Goal: Task Accomplishment & Management: Manage account settings

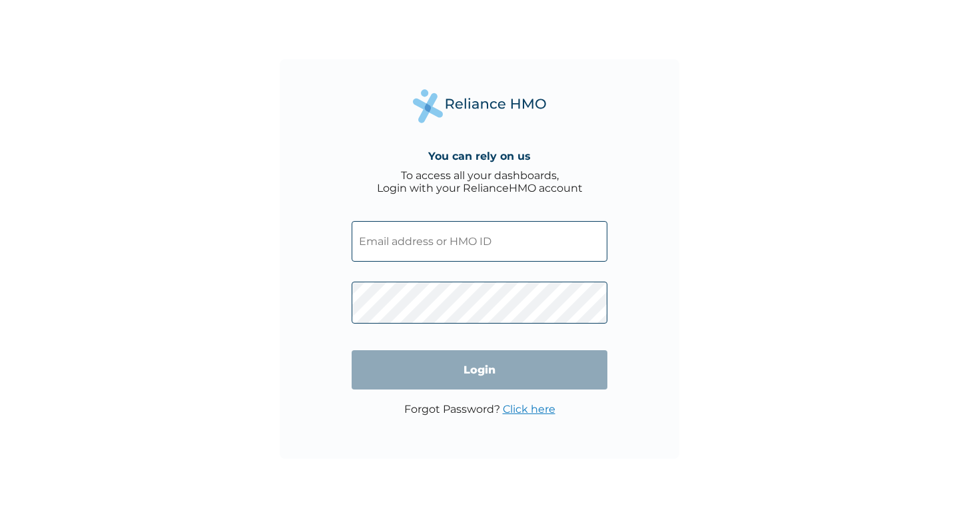
click at [433, 246] on input "text" at bounding box center [480, 241] width 256 height 41
type input "[EMAIL_ADDRESS][DOMAIN_NAME]"
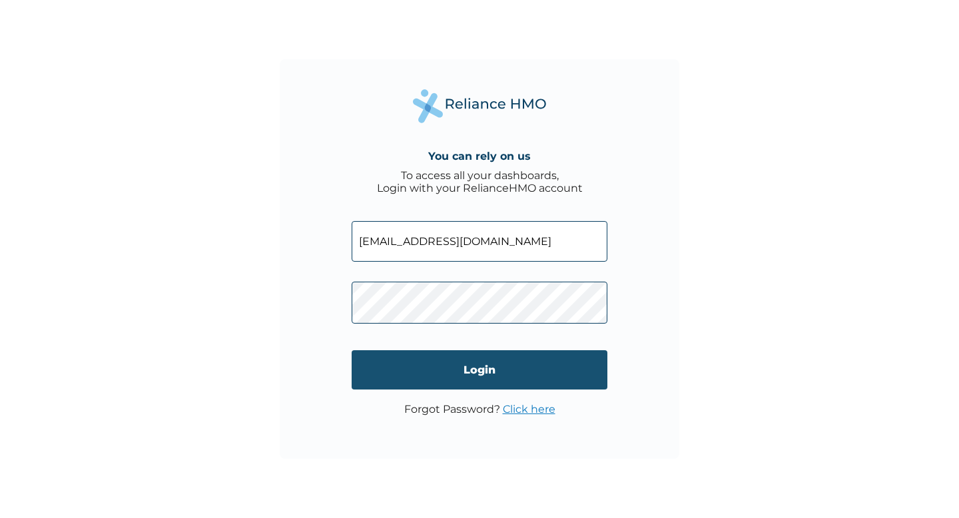
click at [475, 388] on input "Login" at bounding box center [480, 369] width 256 height 39
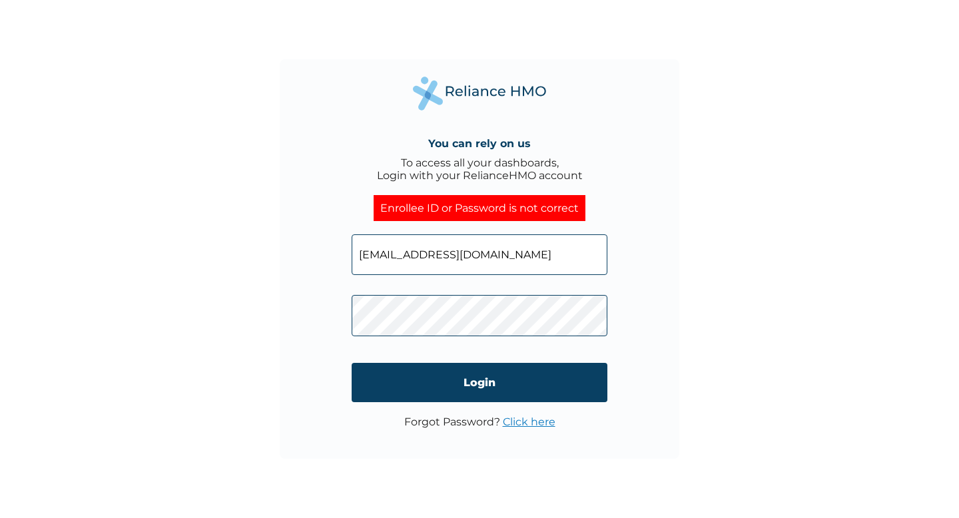
click at [551, 426] on link "Click here" at bounding box center [529, 422] width 53 height 13
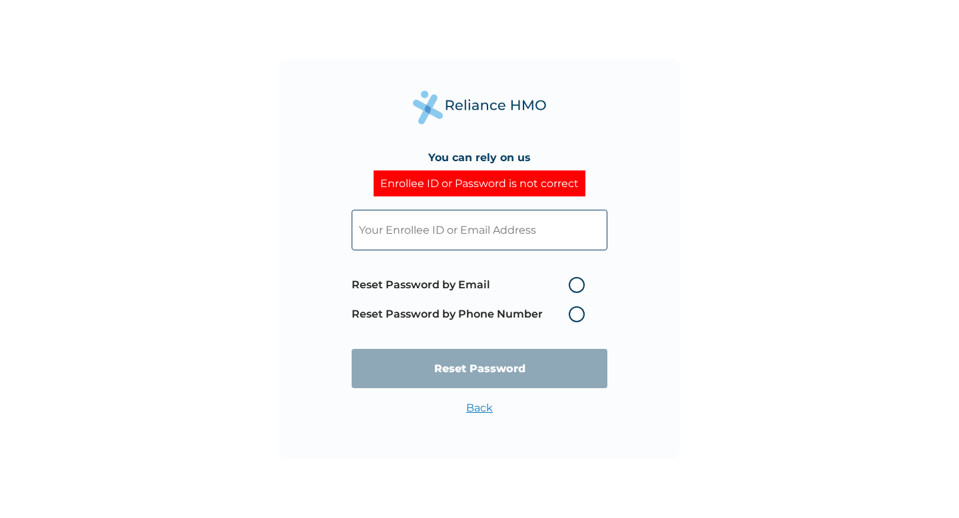
click at [516, 282] on label "Reset Password by Email" at bounding box center [472, 285] width 240 height 16
click at [550, 282] on input "Reset Password by Email" at bounding box center [560, 284] width 21 height 21
radio input "true"
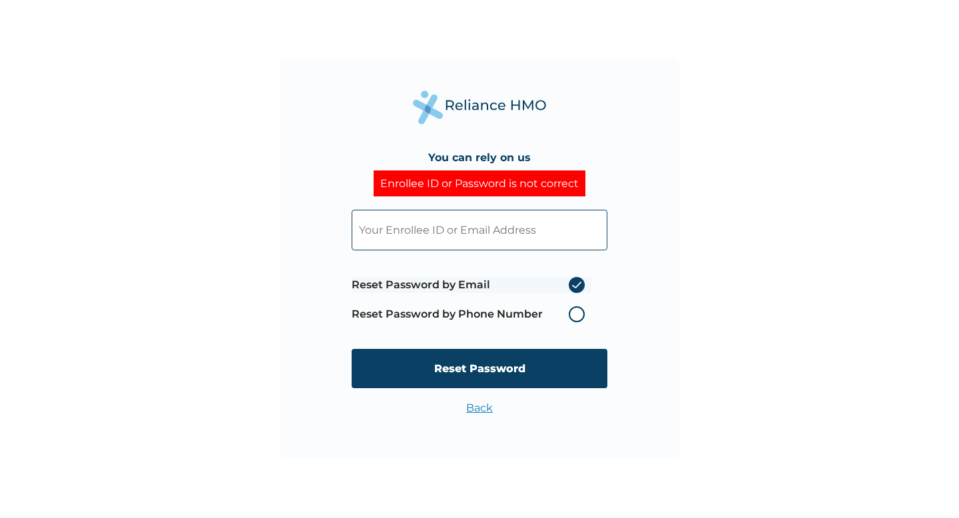
click at [476, 233] on input "text" at bounding box center [480, 230] width 256 height 41
type input "[EMAIL_ADDRESS][DOMAIN_NAME]"
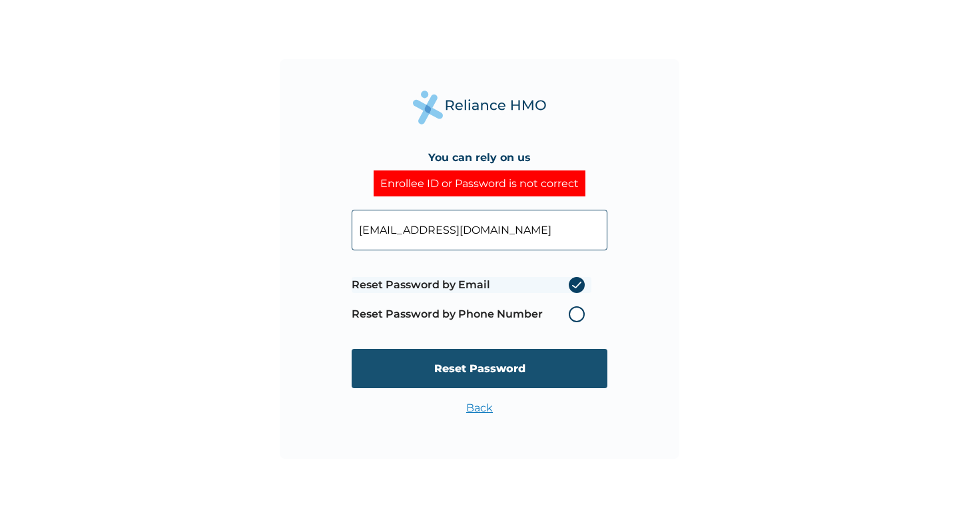
click at [484, 367] on input "Reset Password" at bounding box center [480, 368] width 256 height 39
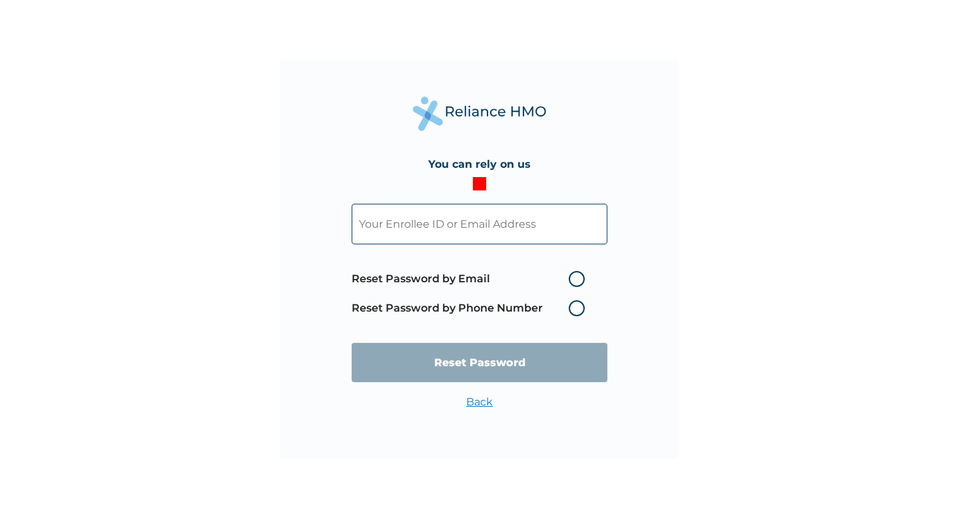
click at [460, 234] on input "text" at bounding box center [480, 224] width 256 height 41
type input "[EMAIL_ADDRESS][DOMAIN_NAME]"
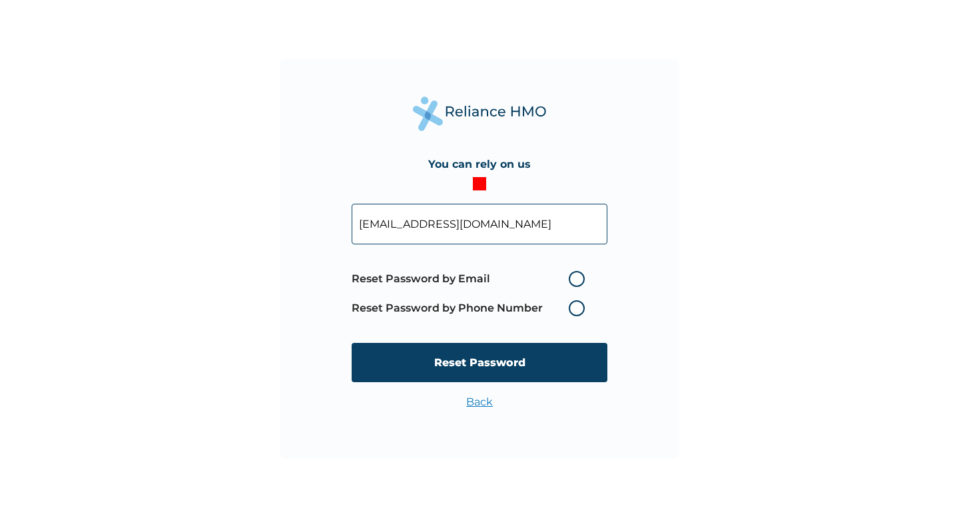
click at [561, 281] on label "Reset Password by Email" at bounding box center [472, 279] width 240 height 16
click at [561, 281] on input "Reset Password by Email" at bounding box center [560, 278] width 21 height 21
radio input "true"
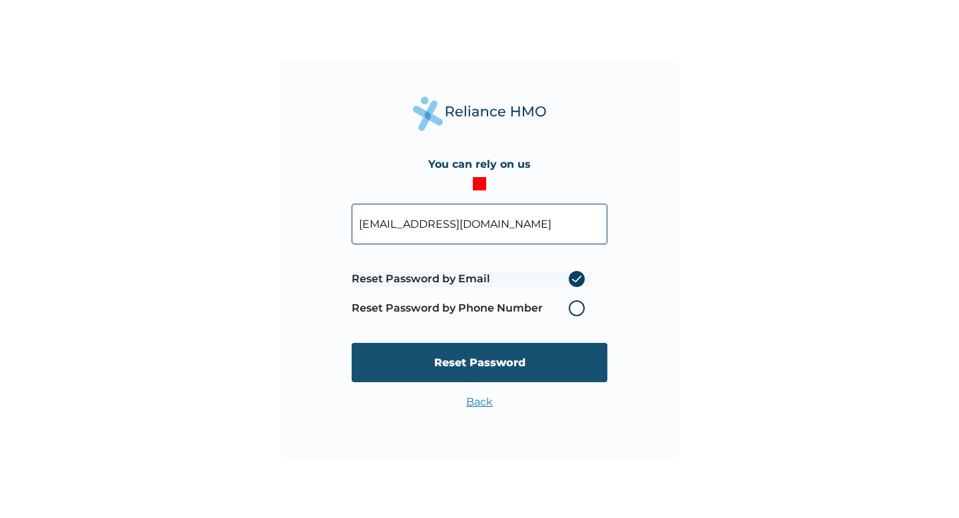
click at [506, 363] on input "Reset Password" at bounding box center [480, 362] width 256 height 39
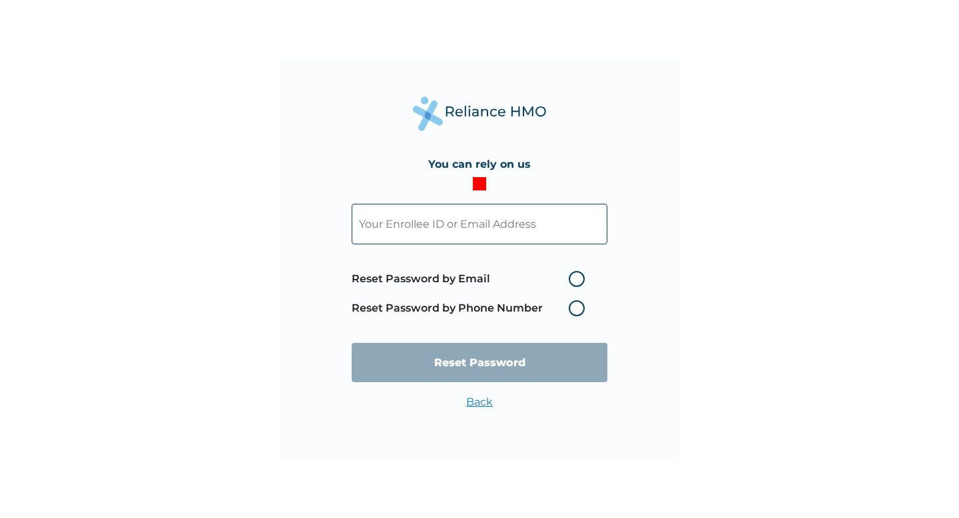
click at [440, 233] on input "text" at bounding box center [480, 224] width 256 height 41
click at [404, 303] on label "Reset Password by Phone Number" at bounding box center [472, 308] width 240 height 16
click at [428, 306] on label "Reset Password by Phone Number" at bounding box center [472, 308] width 240 height 16
click at [480, 402] on link "Back" at bounding box center [479, 402] width 27 height 13
